Goal: Task Accomplishment & Management: Complete application form

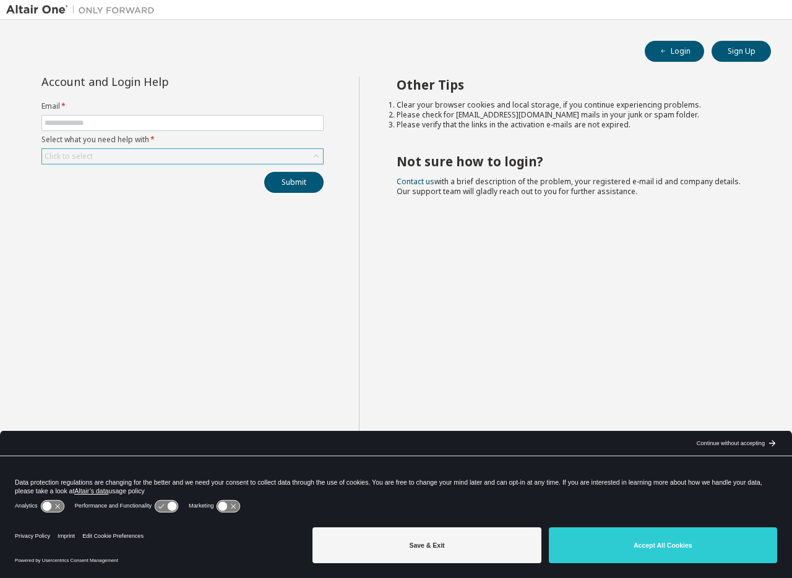
click at [203, 158] on div "Click to select" at bounding box center [182, 156] width 281 height 15
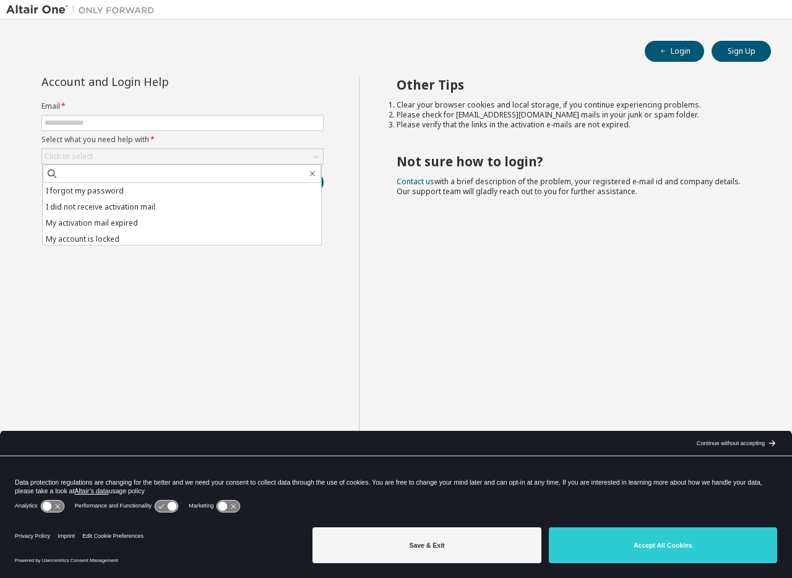
click at [479, 116] on li "Please check for noreply@okta.com mails in your junk or spam folder." at bounding box center [572, 115] width 353 height 10
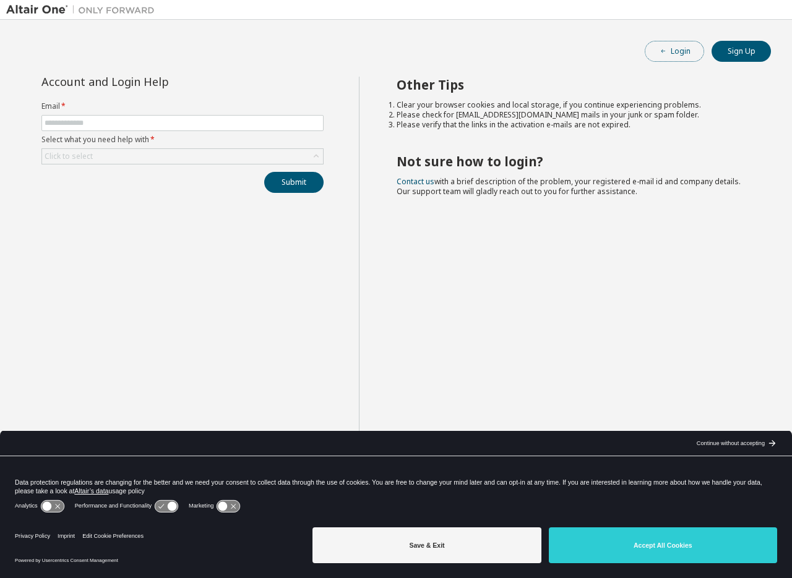
click at [665, 46] on button "Login" at bounding box center [673, 51] width 59 height 21
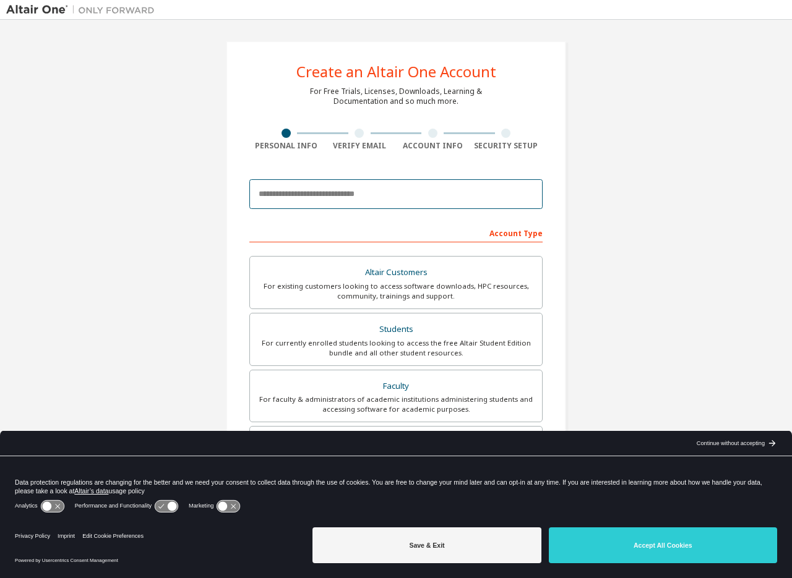
click at [387, 202] on input "email" at bounding box center [395, 194] width 293 height 30
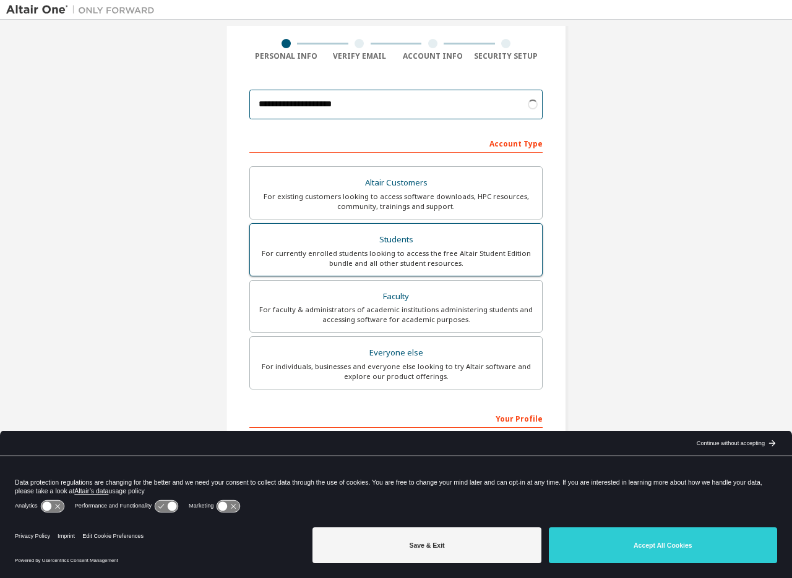
scroll to position [124, 0]
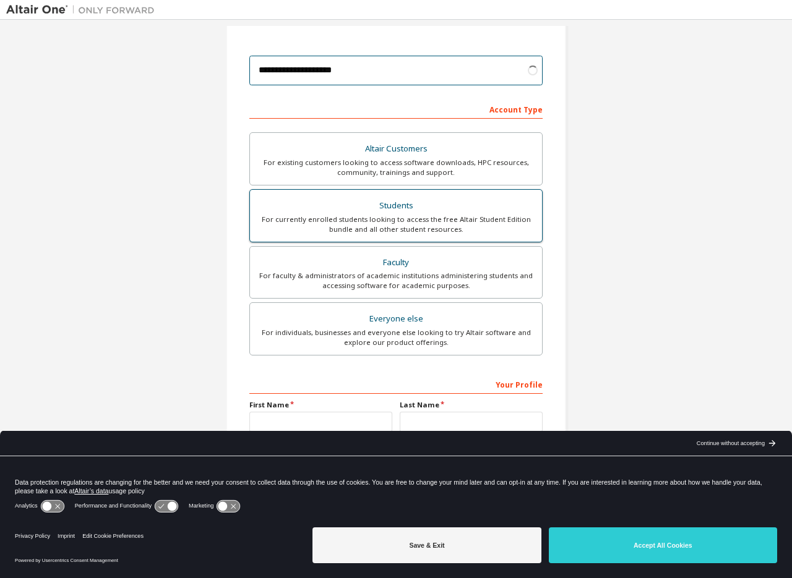
type input "**********"
click at [437, 219] on div "For currently enrolled students looking to access the free Altair Student Editi…" at bounding box center [395, 225] width 277 height 20
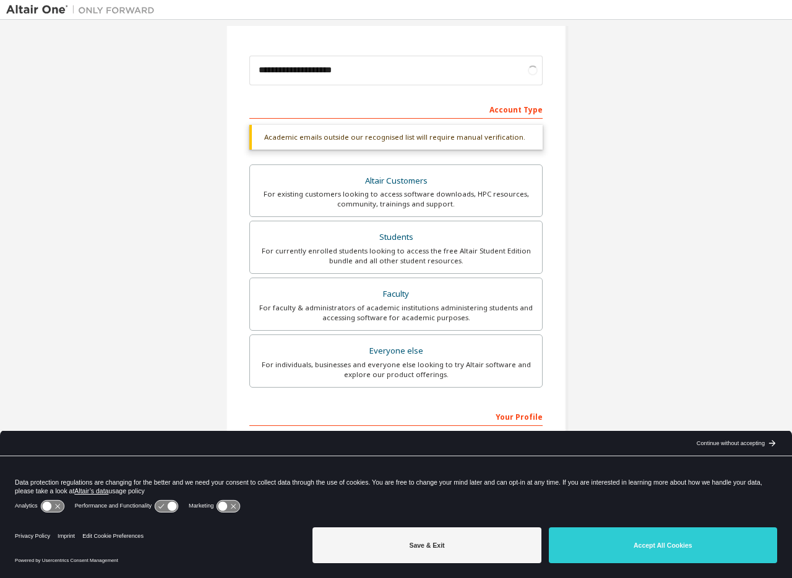
click at [367, 104] on div "Account Type" at bounding box center [395, 109] width 293 height 20
click at [355, 112] on div "Account Type" at bounding box center [395, 109] width 293 height 20
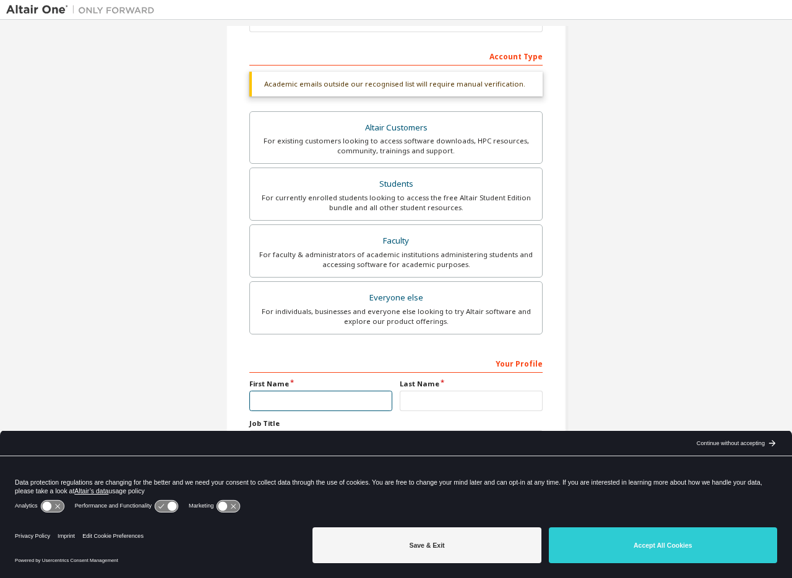
click at [345, 410] on input "text" at bounding box center [320, 401] width 143 height 20
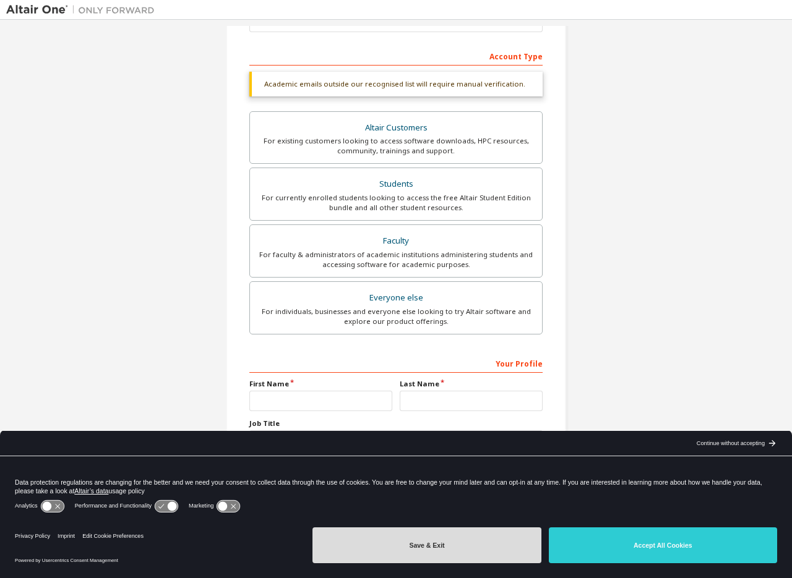
click at [432, 540] on button "Save & Exit" at bounding box center [426, 546] width 228 height 36
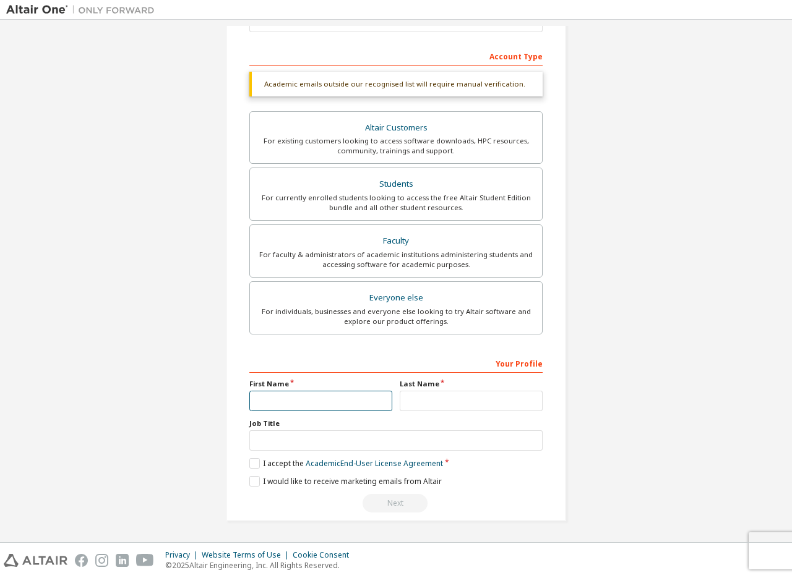
click at [337, 406] on input "text" at bounding box center [320, 401] width 143 height 20
type input "****"
type input "********"
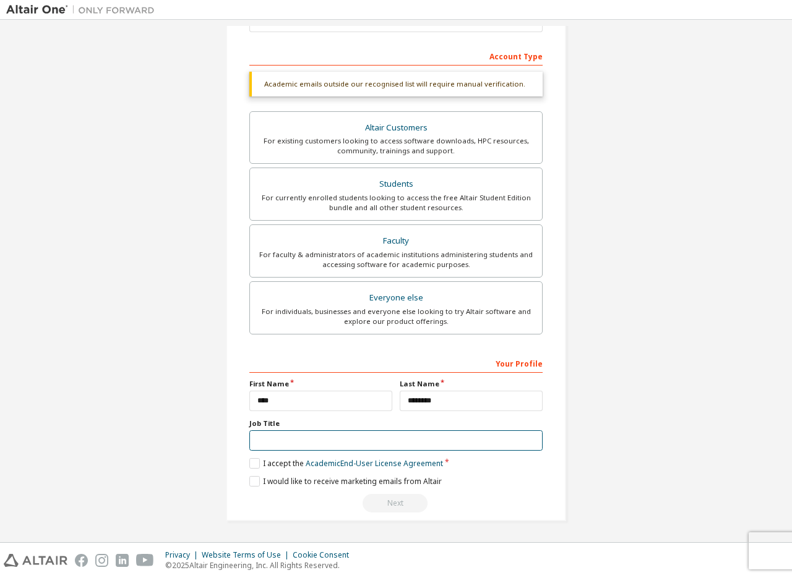
click at [321, 438] on input "text" at bounding box center [395, 440] width 293 height 20
click at [252, 465] on label "I accept the Academic End-User License Agreement" at bounding box center [346, 463] width 194 height 11
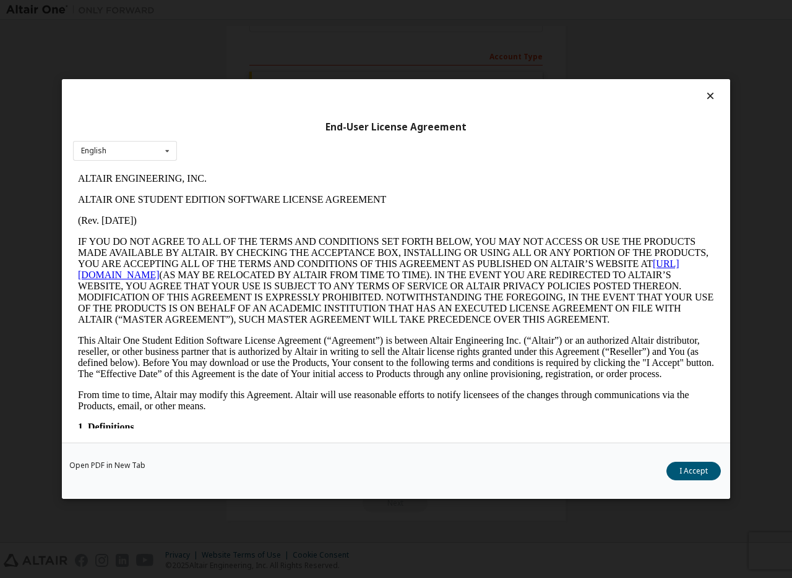
scroll to position [0, 0]
click at [701, 475] on button "I Accept" at bounding box center [693, 471] width 54 height 19
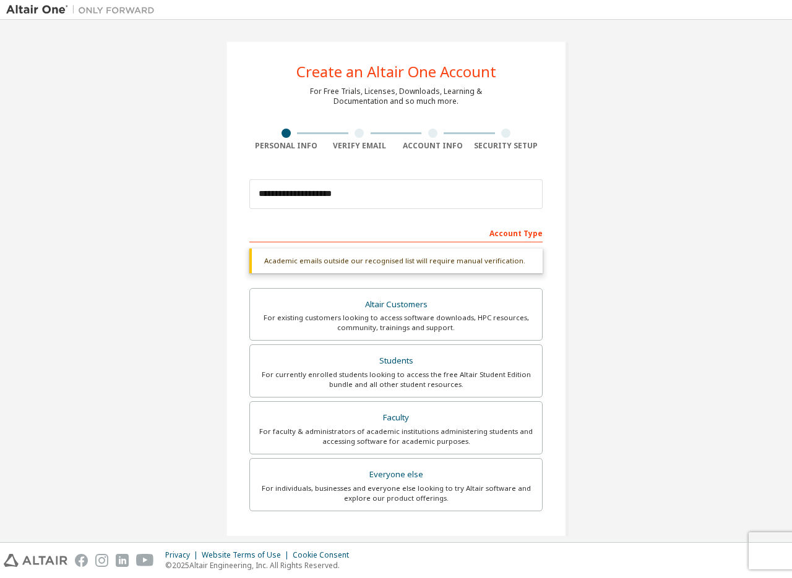
click at [330, 262] on div "Academic emails outside our recognised list will require manual verification." at bounding box center [395, 261] width 293 height 25
click at [314, 194] on input "**********" at bounding box center [395, 194] width 293 height 30
click at [344, 194] on input "**********" at bounding box center [395, 194] width 293 height 30
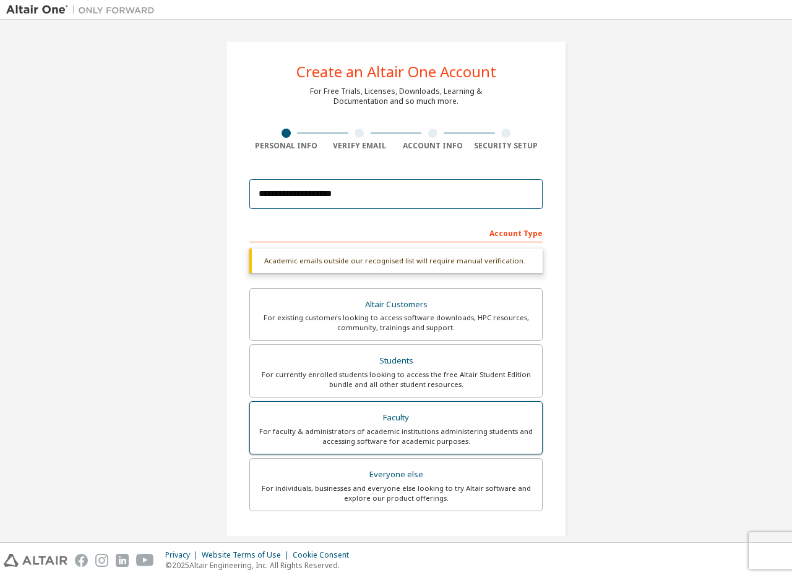
scroll to position [177, 0]
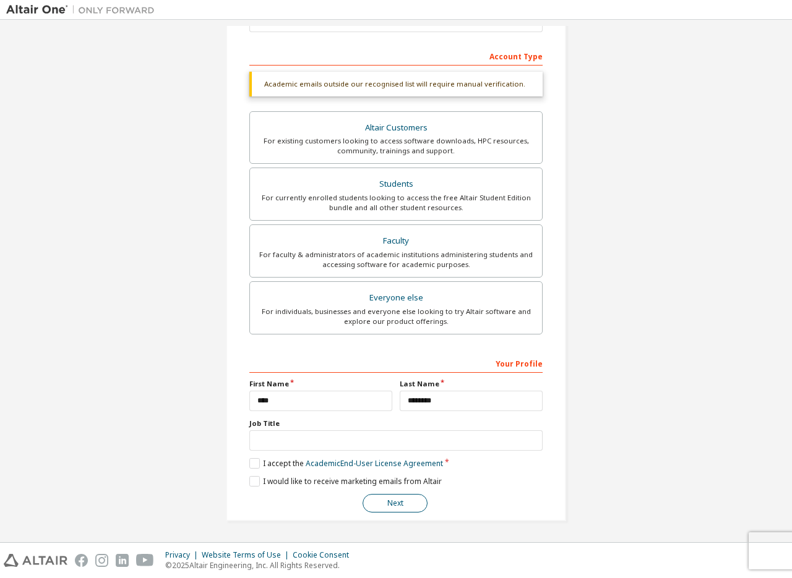
click at [404, 505] on button "Next" at bounding box center [394, 503] width 65 height 19
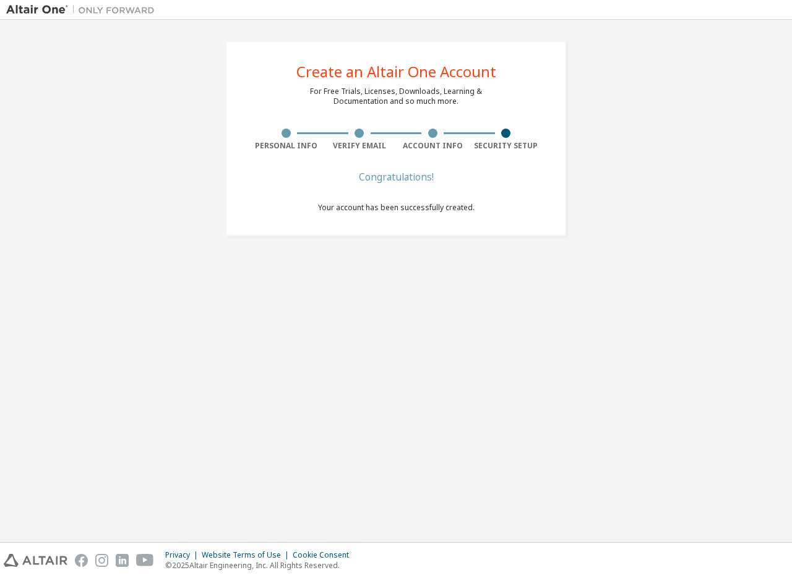
click at [37, 5] on img at bounding box center [83, 10] width 155 height 12
drag, startPoint x: 37, startPoint y: 17, endPoint x: 51, endPoint y: 2, distance: 19.7
click at [38, 14] on div at bounding box center [80, 9] width 161 height 19
click at [361, 68] on div "Create an Altair One Account" at bounding box center [396, 71] width 200 height 15
drag, startPoint x: 373, startPoint y: 92, endPoint x: 415, endPoint y: 101, distance: 43.1
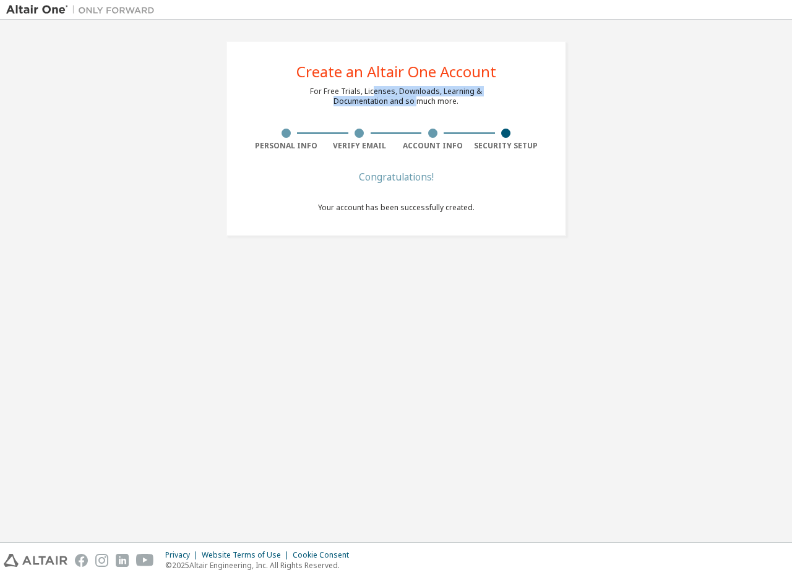
click at [415, 99] on div "For Free Trials, Licenses, Downloads, Learning & Documentation and so much more." at bounding box center [396, 97] width 172 height 20
click at [401, 134] on div at bounding box center [433, 133] width 74 height 9
click at [396, 169] on div "Create an Altair One Account For Free Trials, Licenses, Downloads, Learning & D…" at bounding box center [396, 138] width 340 height 195
click at [395, 181] on div "Congratulations!" at bounding box center [396, 176] width 156 height 7
click at [388, 207] on span "Your account has been successfully created." at bounding box center [396, 207] width 156 height 11
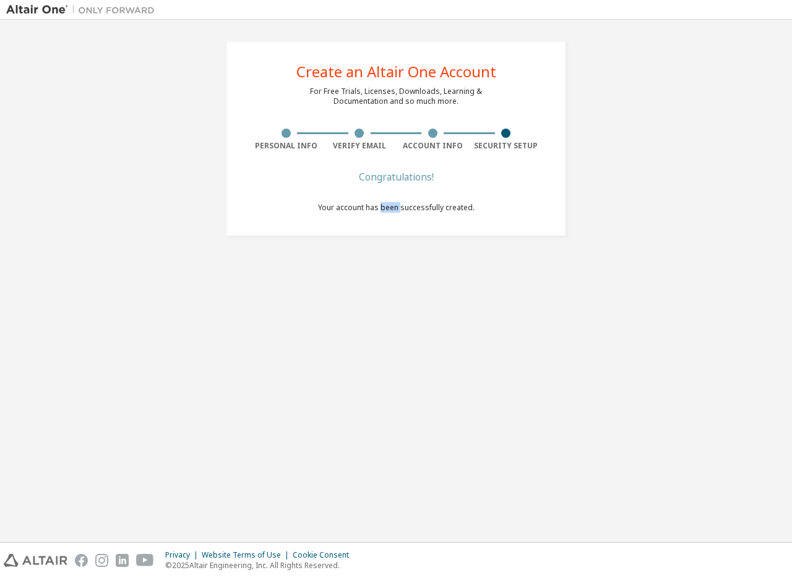
click at [388, 207] on span "Your account has been successfully created." at bounding box center [396, 207] width 156 height 11
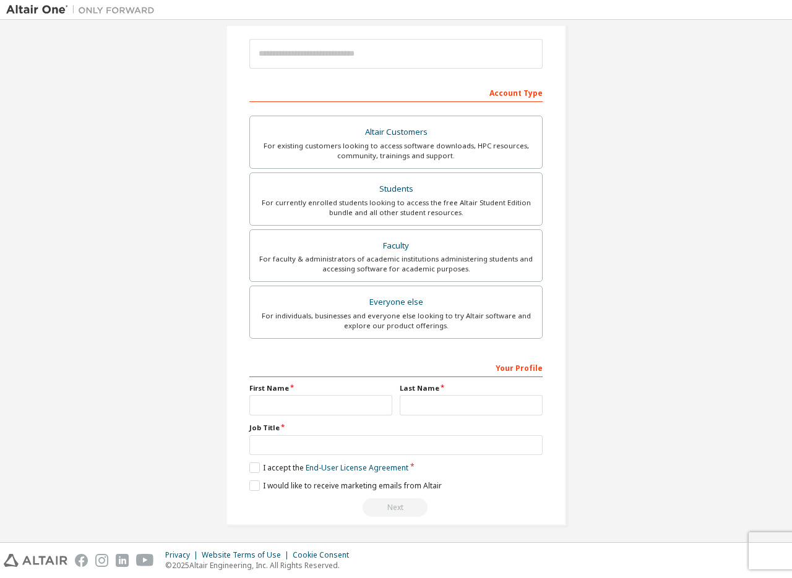
scroll to position [145, 0]
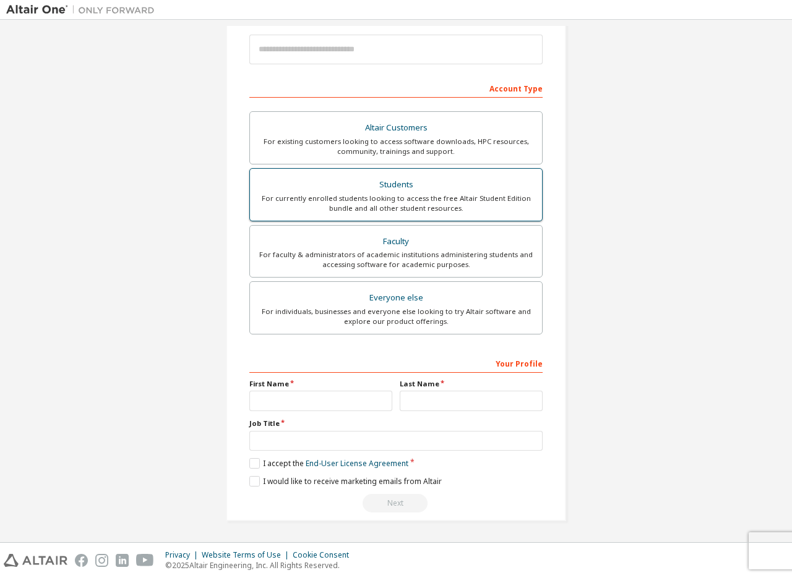
click at [372, 187] on div "Students" at bounding box center [395, 184] width 277 height 17
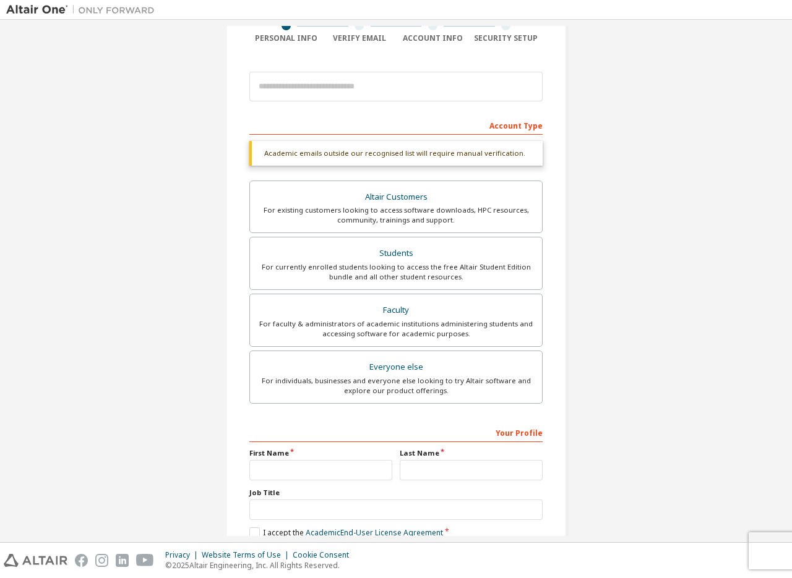
scroll to position [0, 0]
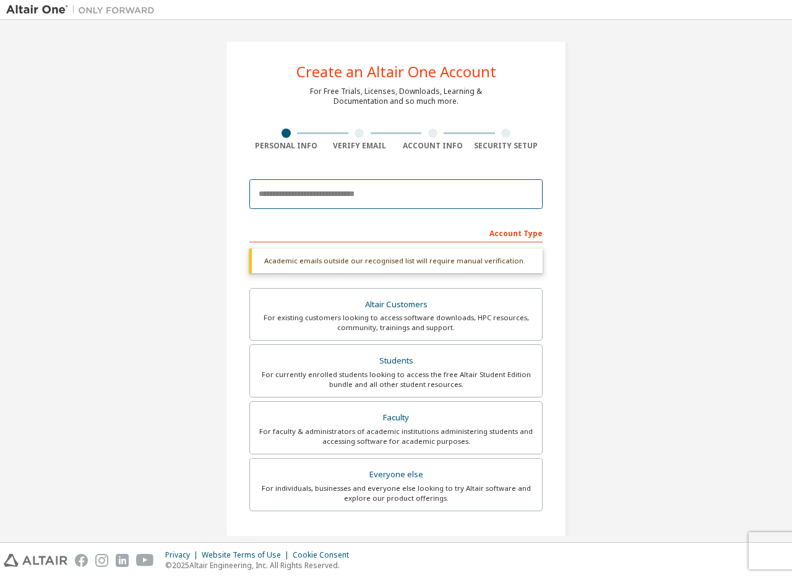
click at [278, 199] on input "email" at bounding box center [395, 194] width 293 height 30
paste input "**********"
click at [320, 192] on input "**********" at bounding box center [395, 194] width 293 height 30
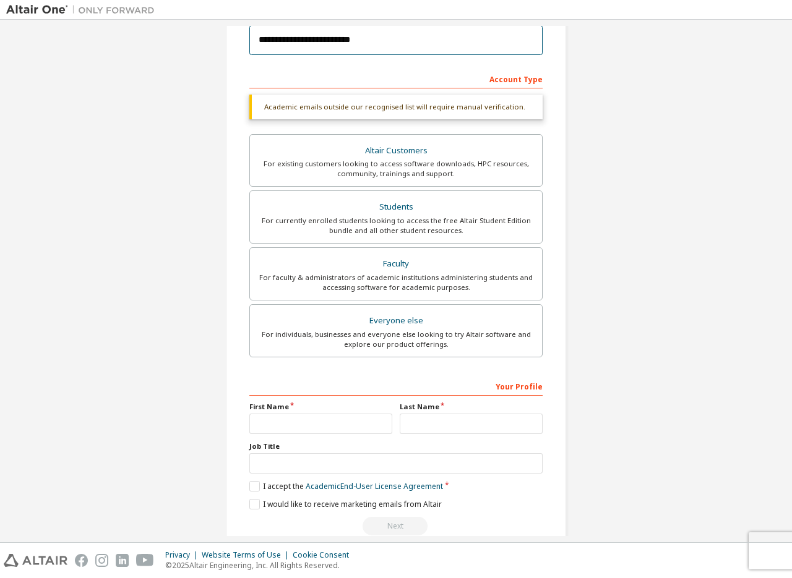
scroll to position [177, 0]
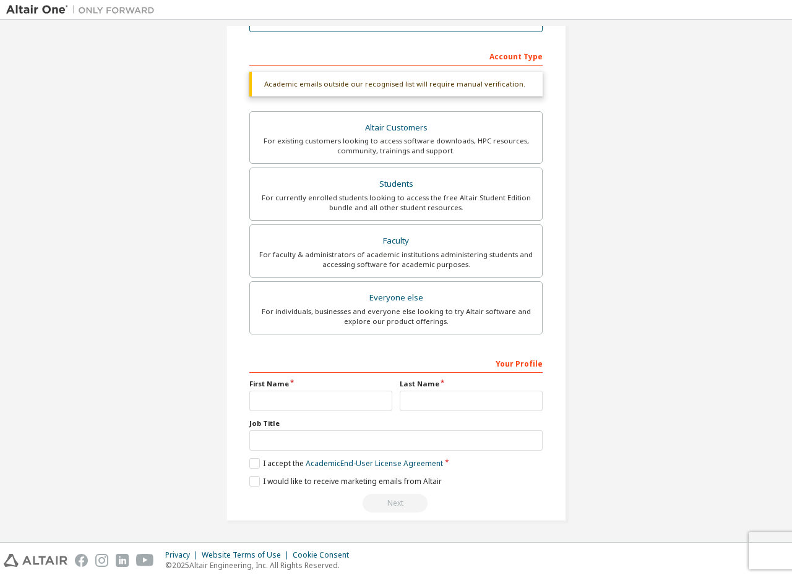
type input "**********"
click at [289, 403] on input "text" at bounding box center [320, 401] width 143 height 20
type input "****"
type input "********"
click at [252, 466] on label "I accept the Academic End-User License Agreement" at bounding box center [346, 463] width 194 height 11
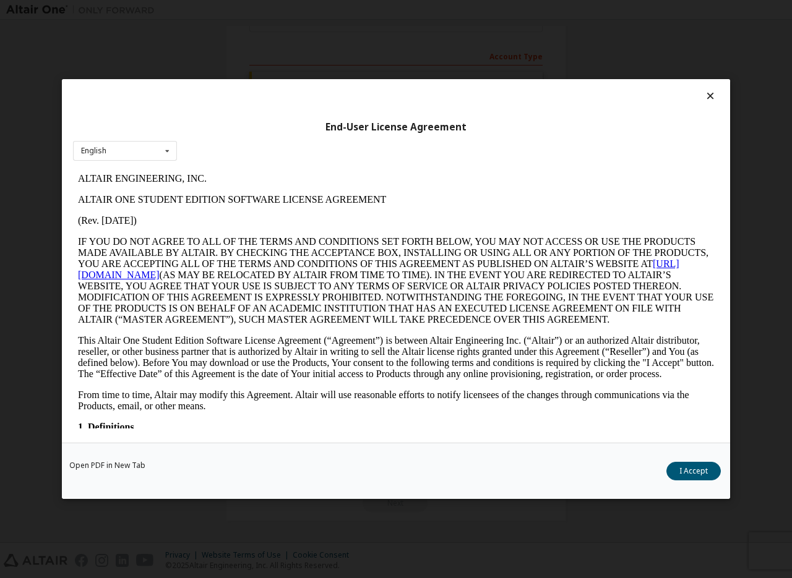
scroll to position [0, 0]
click at [687, 467] on button "I Accept" at bounding box center [693, 471] width 54 height 19
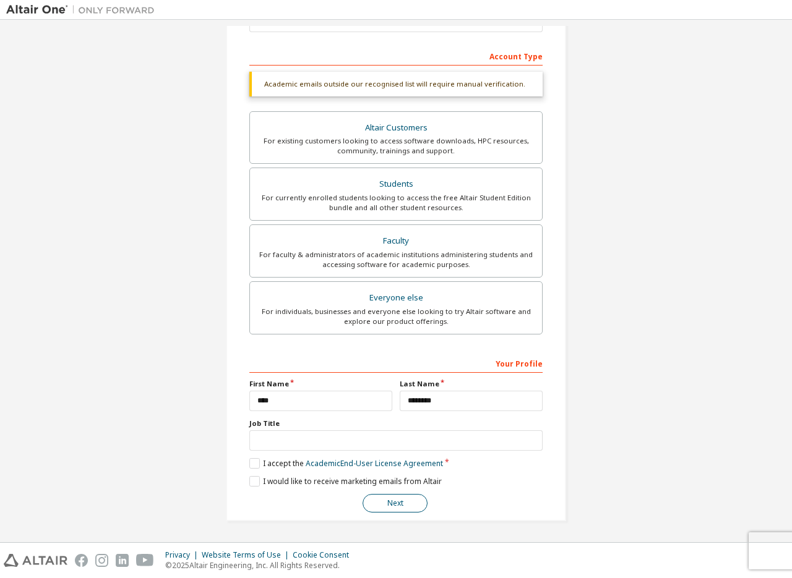
click at [407, 498] on button "Next" at bounding box center [394, 503] width 65 height 19
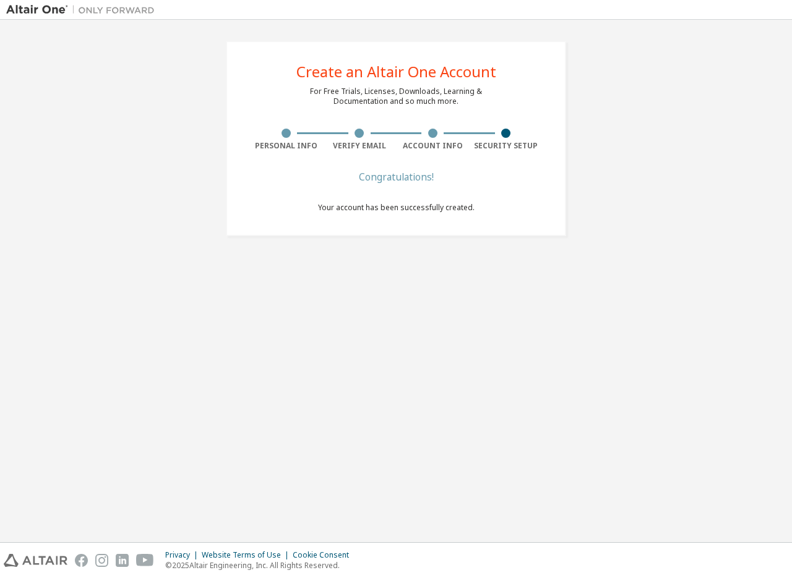
click at [387, 192] on div "Congratulations! Your account has been successfully created." at bounding box center [396, 200] width 156 height 54
click at [396, 177] on div "Congratulations!" at bounding box center [396, 176] width 156 height 7
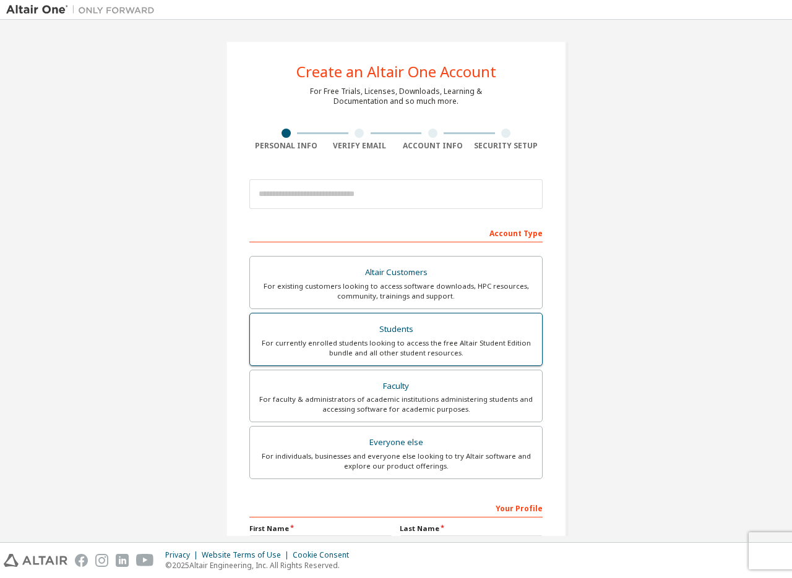
click at [435, 325] on div "Students" at bounding box center [395, 329] width 277 height 17
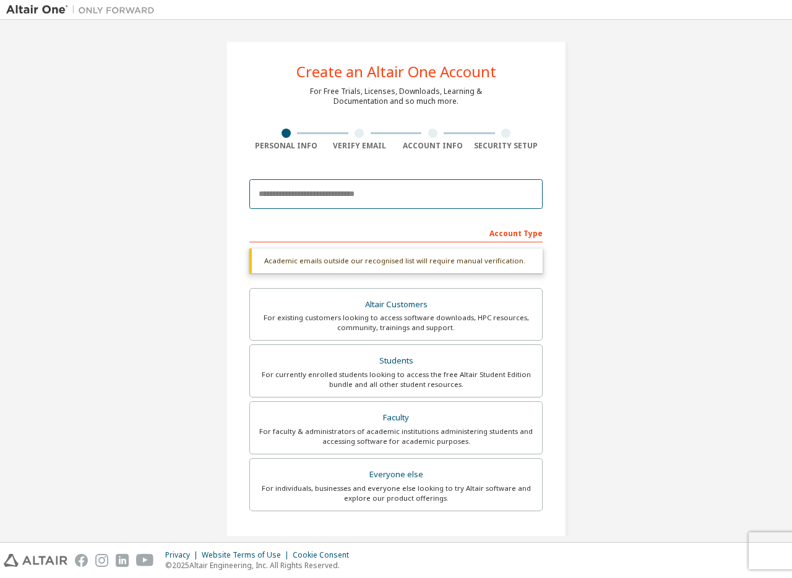
click at [327, 197] on input "email" at bounding box center [395, 194] width 293 height 30
click at [526, 234] on div "Account Type" at bounding box center [395, 233] width 293 height 20
click at [483, 231] on div "Account Type" at bounding box center [395, 233] width 293 height 20
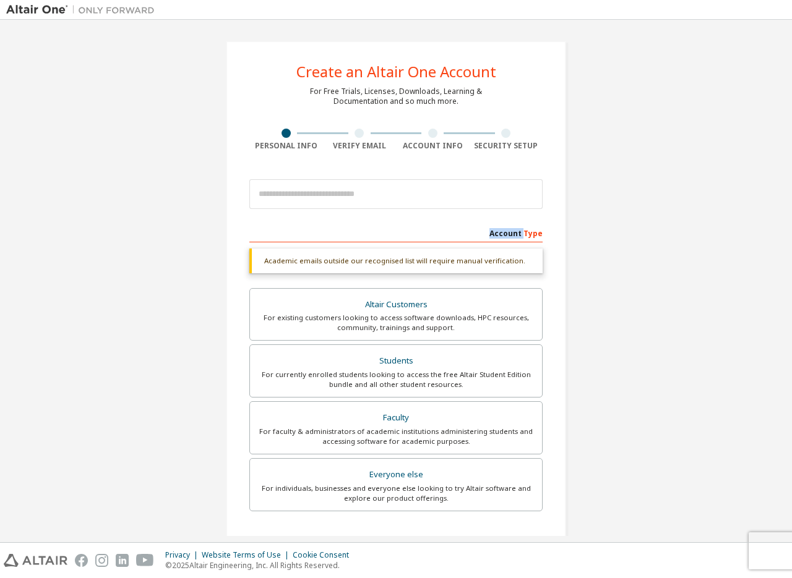
click at [483, 231] on div "Account Type" at bounding box center [395, 233] width 293 height 20
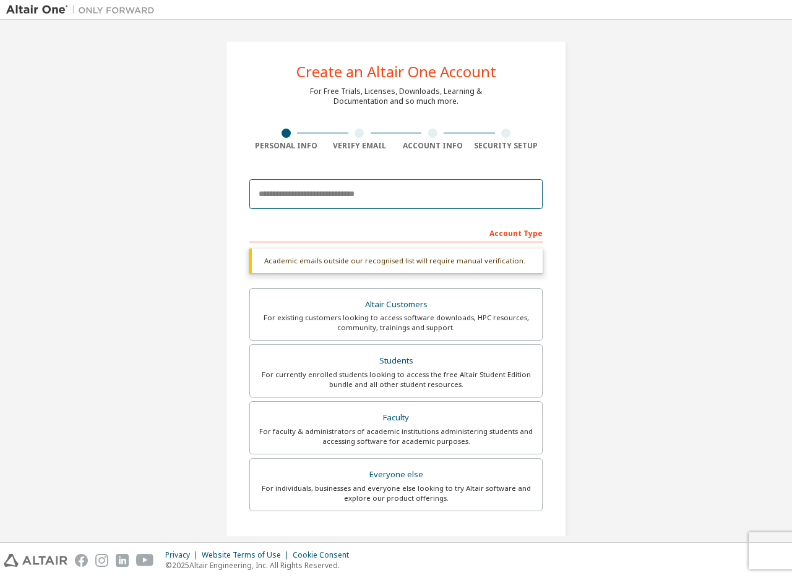
click at [388, 201] on input "email" at bounding box center [395, 194] width 293 height 30
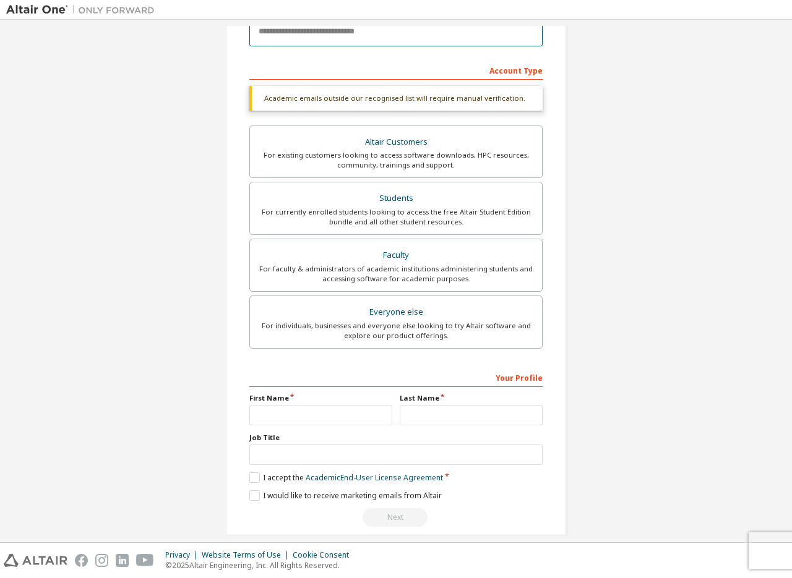
scroll to position [177, 0]
